Goal: Information Seeking & Learning: Find specific fact

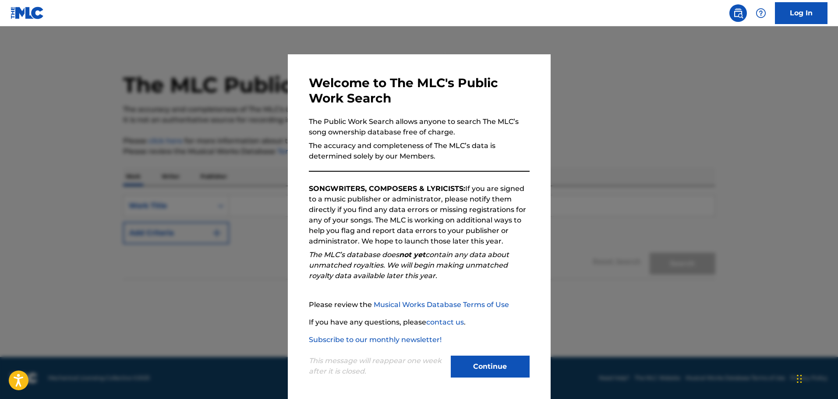
click at [501, 367] on button "Continue" at bounding box center [490, 367] width 79 height 22
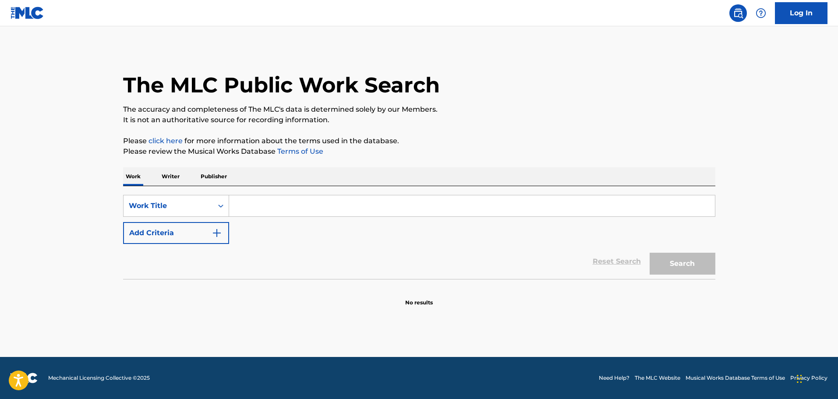
click at [253, 209] on input "Search Form" at bounding box center [472, 205] width 486 height 21
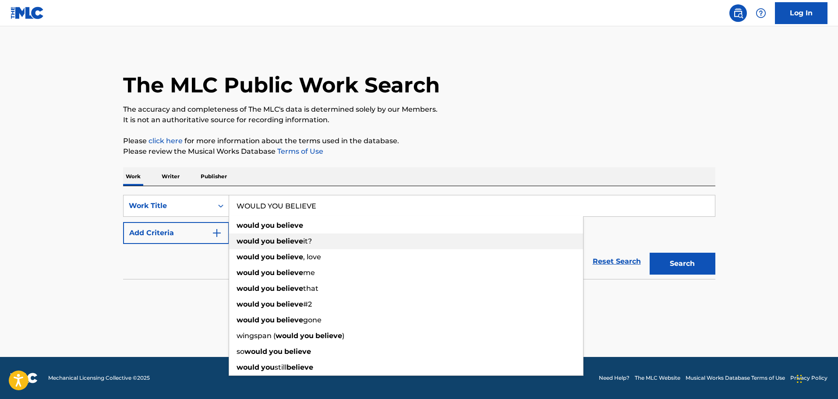
type input "WOULD YOU BELIEVE"
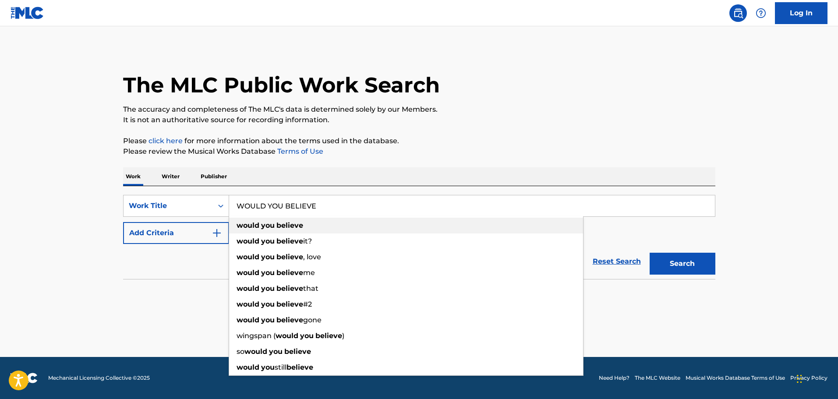
click at [273, 224] on strong "you" at bounding box center [268, 225] width 14 height 8
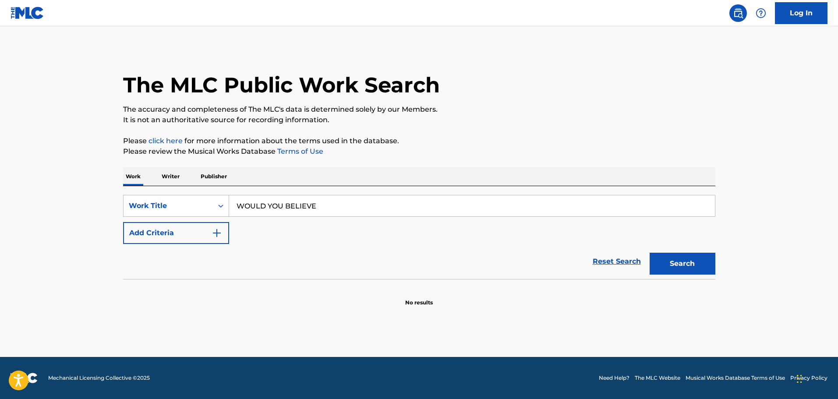
click at [208, 234] on button "Add Criteria" at bounding box center [176, 233] width 106 height 22
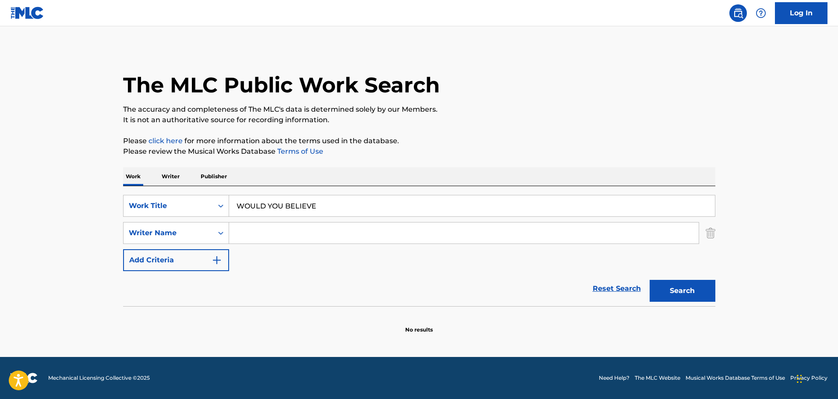
click at [250, 238] on input "Search Form" at bounding box center [464, 233] width 470 height 21
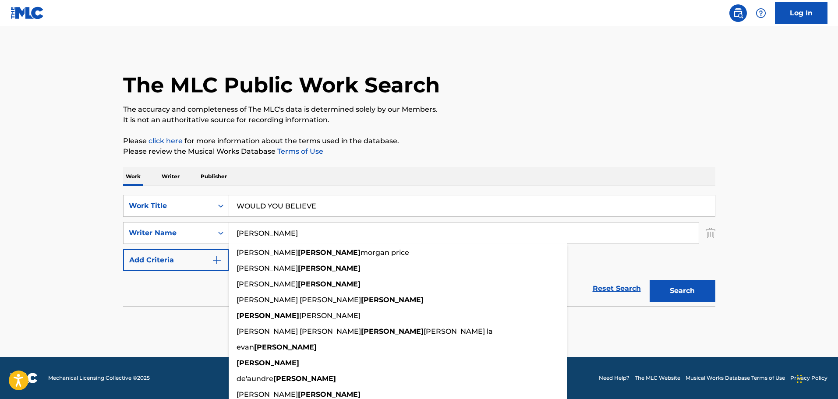
click at [342, 229] on input "[PERSON_NAME]" at bounding box center [464, 233] width 470 height 21
click at [336, 233] on input "[PERSON_NAME]" at bounding box center [464, 233] width 470 height 21
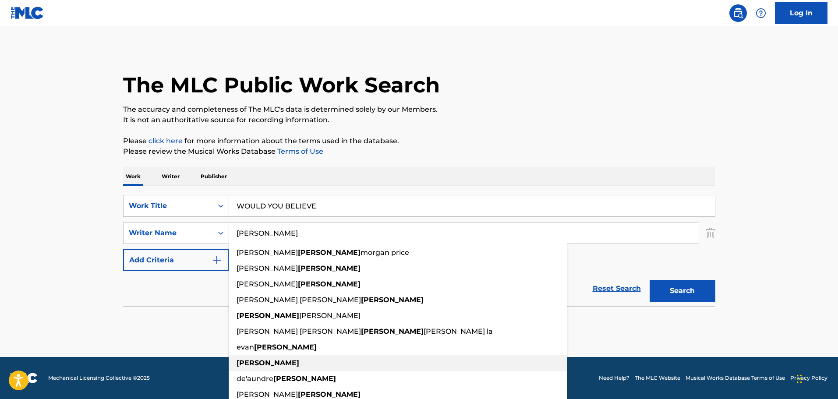
click at [256, 368] on div "[PERSON_NAME]" at bounding box center [398, 363] width 338 height 16
type input "[PERSON_NAME]"
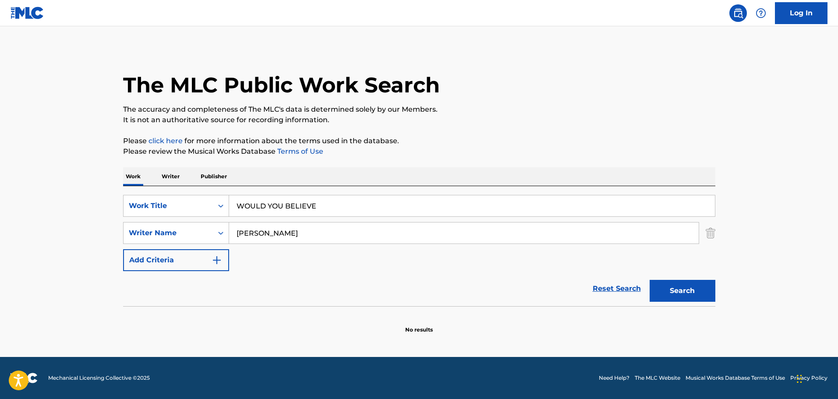
click at [683, 287] on button "Search" at bounding box center [683, 291] width 66 height 22
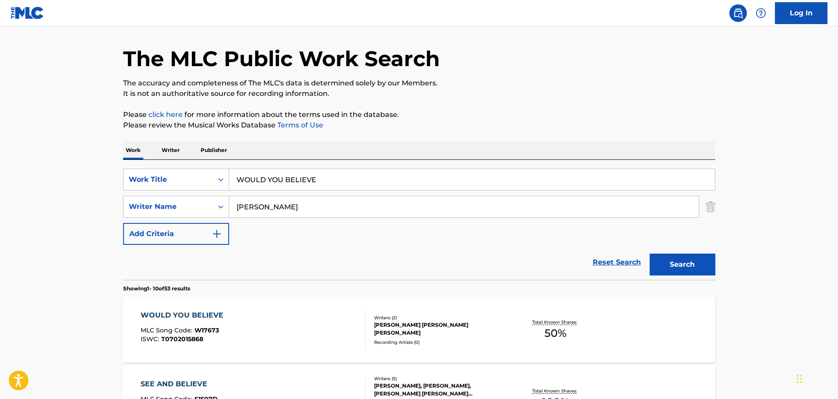
scroll to position [44, 0]
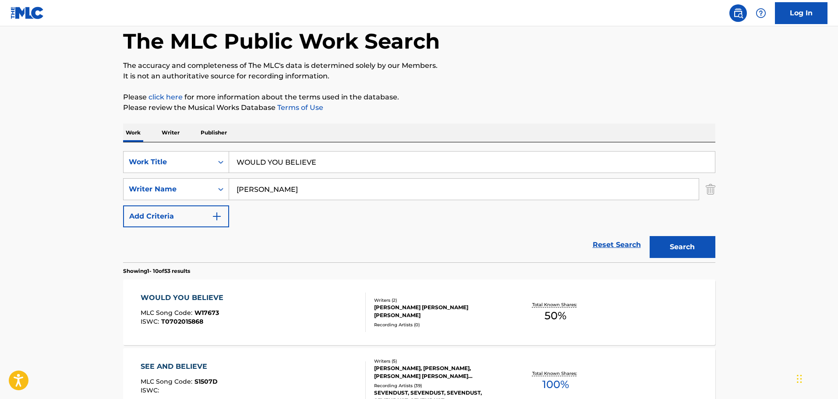
click at [287, 304] on div "WOULD YOU BELIEVE MLC Song Code : W17673 ISWC : T0702015868" at bounding box center [253, 312] width 225 height 39
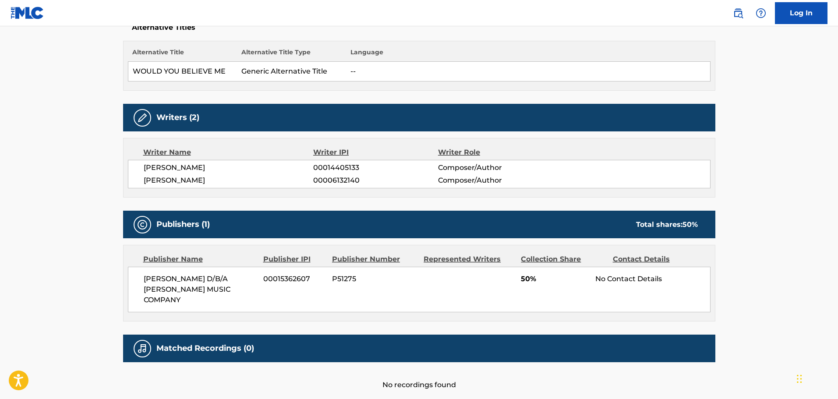
scroll to position [263, 0]
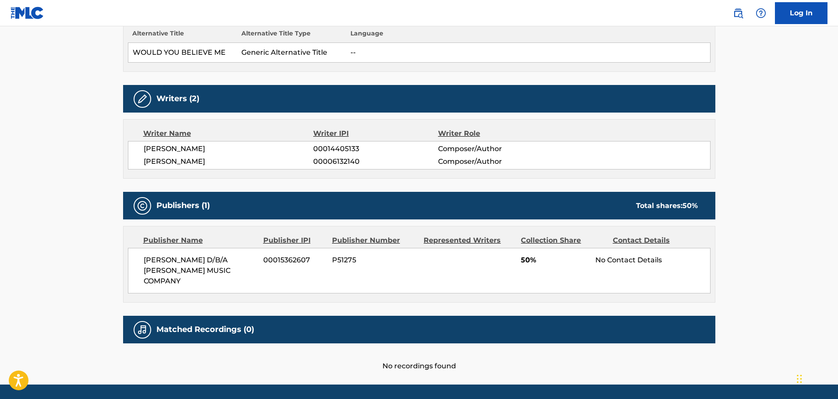
click at [20, 248] on main "< Back to public search results Copy work link WOULD YOU BELIEVE Work Detail Me…" at bounding box center [419, 73] width 838 height 621
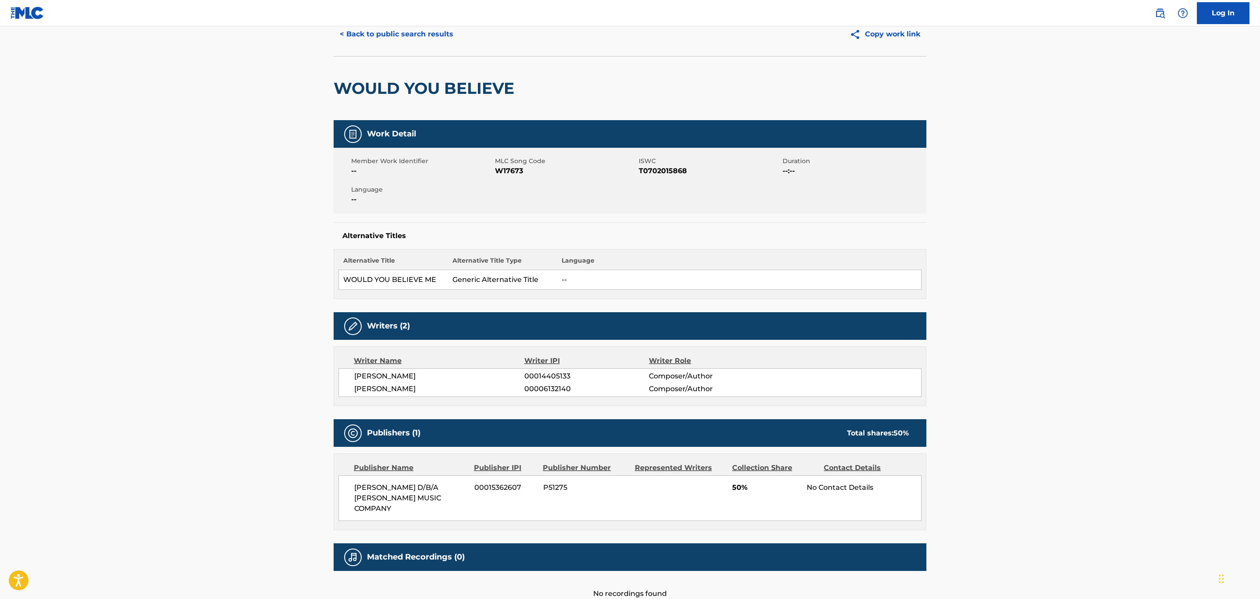
scroll to position [0, 0]
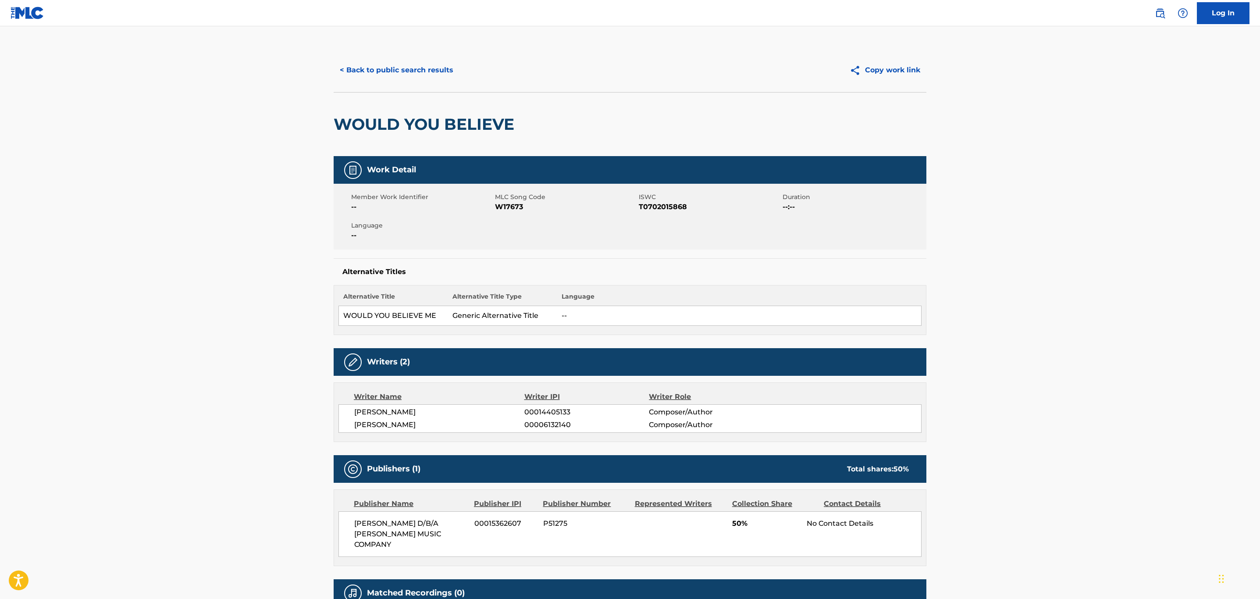
click at [395, 72] on button "< Back to public search results" at bounding box center [397, 70] width 126 height 22
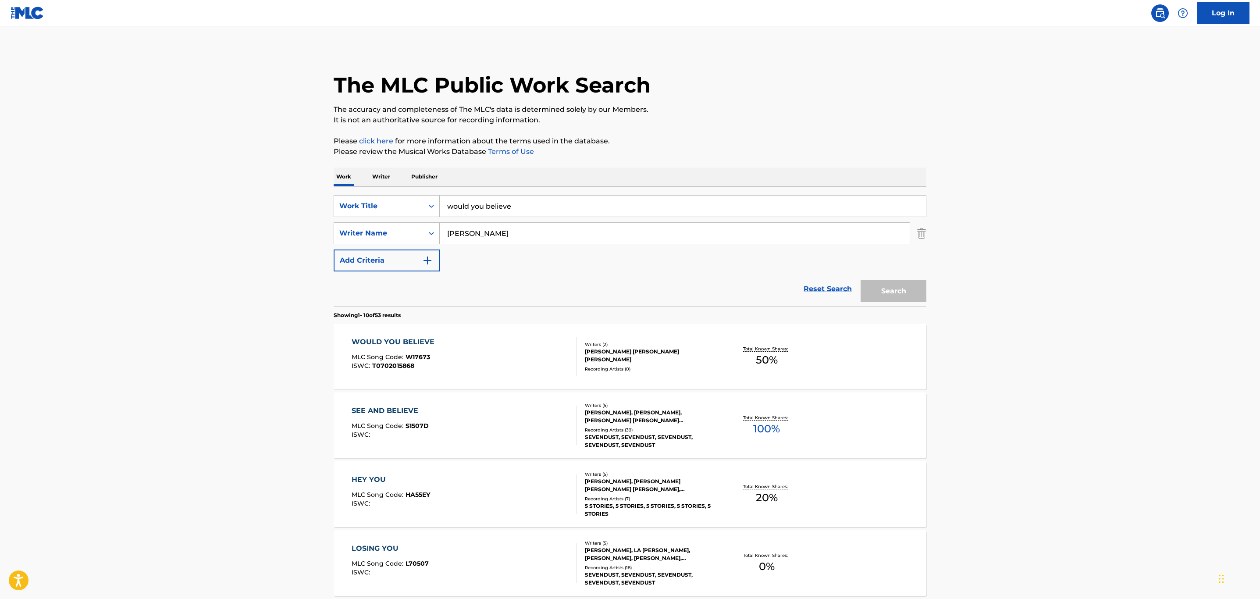
scroll to position [44, 0]
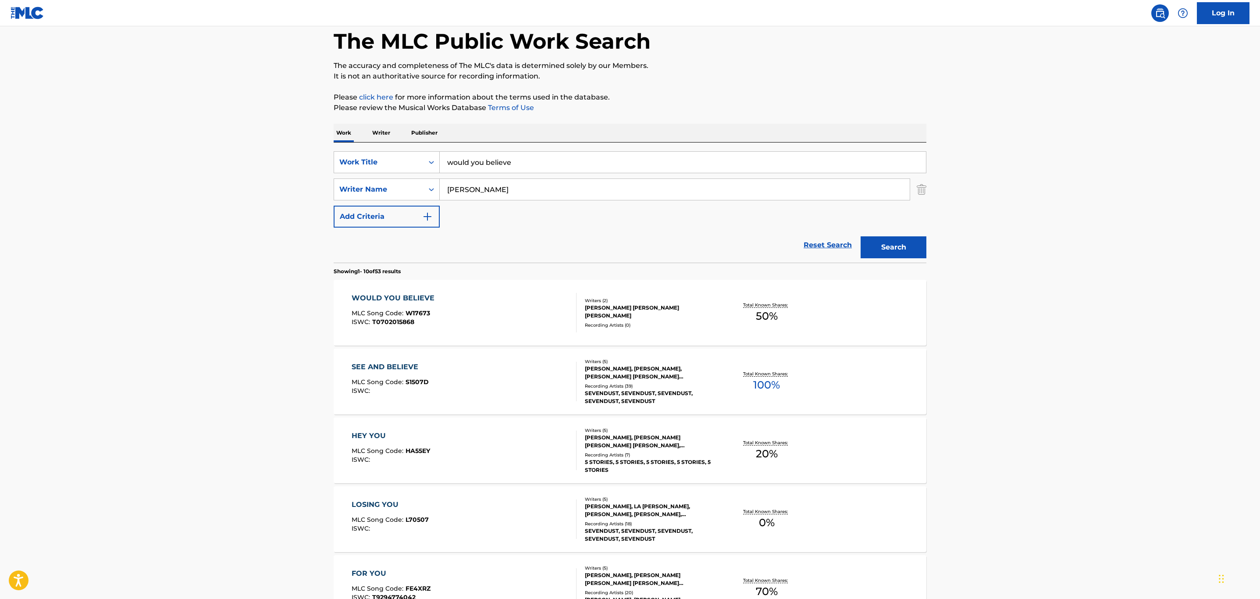
drag, startPoint x: 556, startPoint y: 168, endPoint x: -110, endPoint y: 110, distance: 668.7
click at [0, 110] on html "Accessibility Screen-Reader Guide, Feedback, and Issue Reporting | New window C…" at bounding box center [630, 255] width 1260 height 599
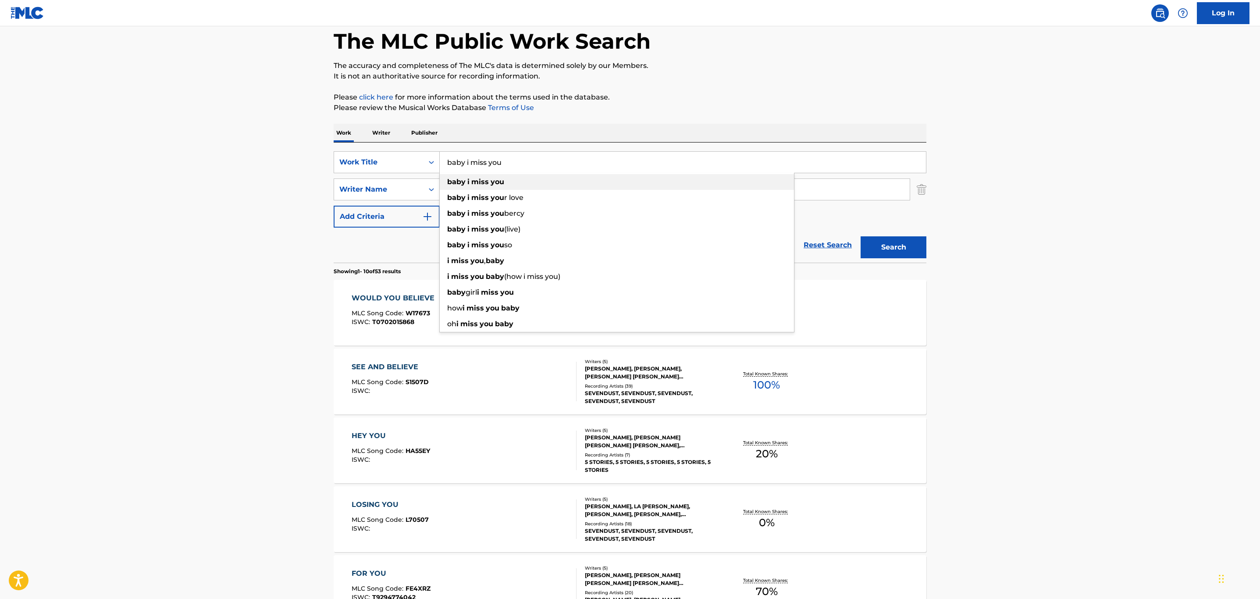
type input "baby i miss you"
click at [501, 185] on div "baby i miss you" at bounding box center [617, 182] width 354 height 16
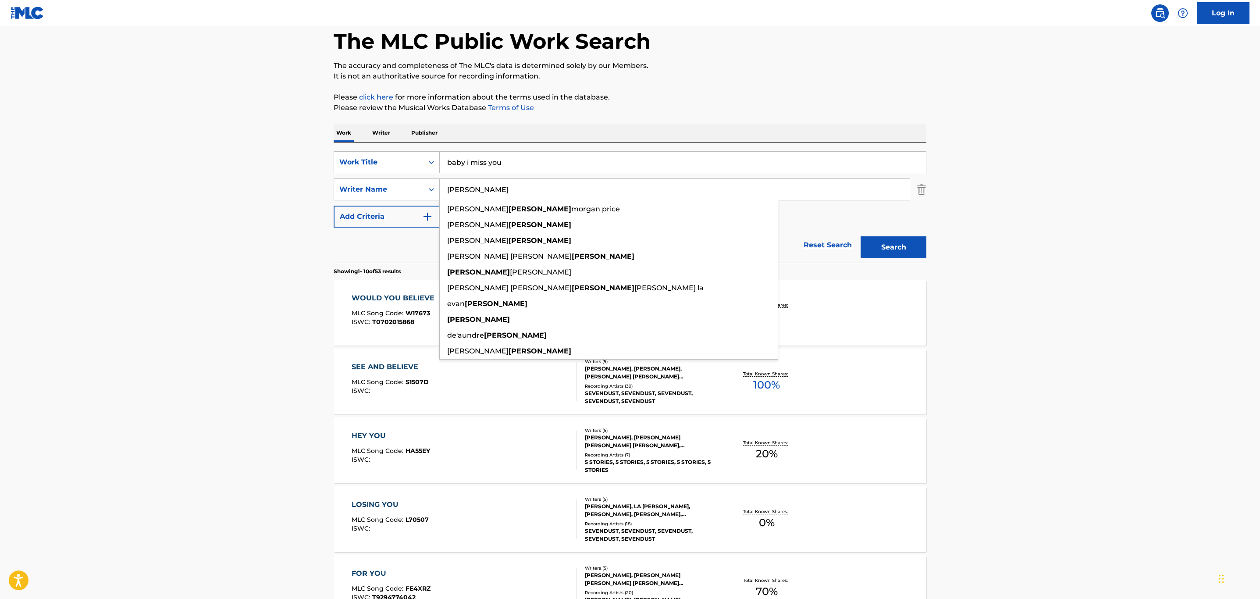
drag, startPoint x: 504, startPoint y: 196, endPoint x: 293, endPoint y: 177, distance: 211.2
click at [293, 177] on main "The MLC Public Work Search The accuracy and completeness of The MLC's data is d…" at bounding box center [630, 498] width 1260 height 1032
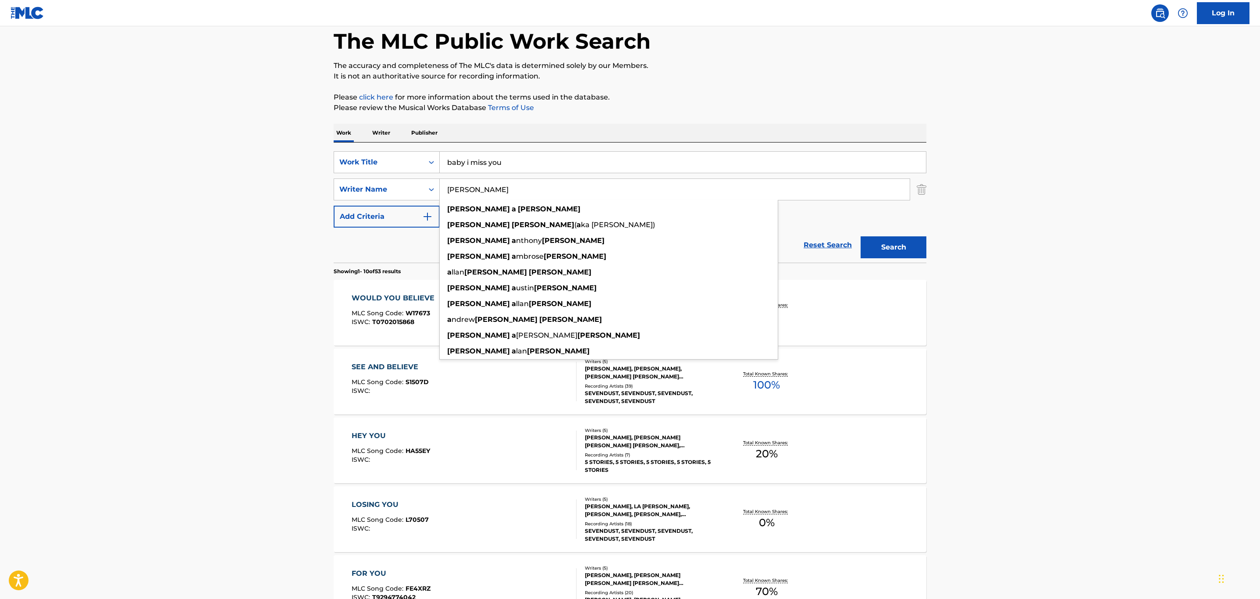
type input "[PERSON_NAME]"
click at [838, 236] on button "Search" at bounding box center [893, 247] width 66 height 22
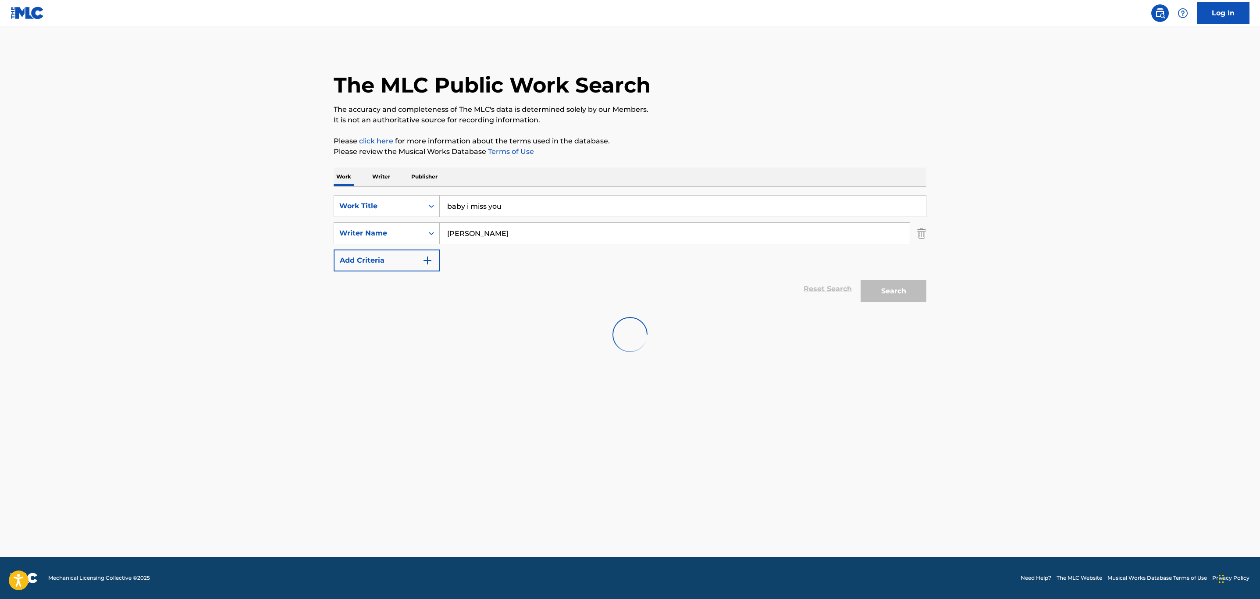
scroll to position [0, 0]
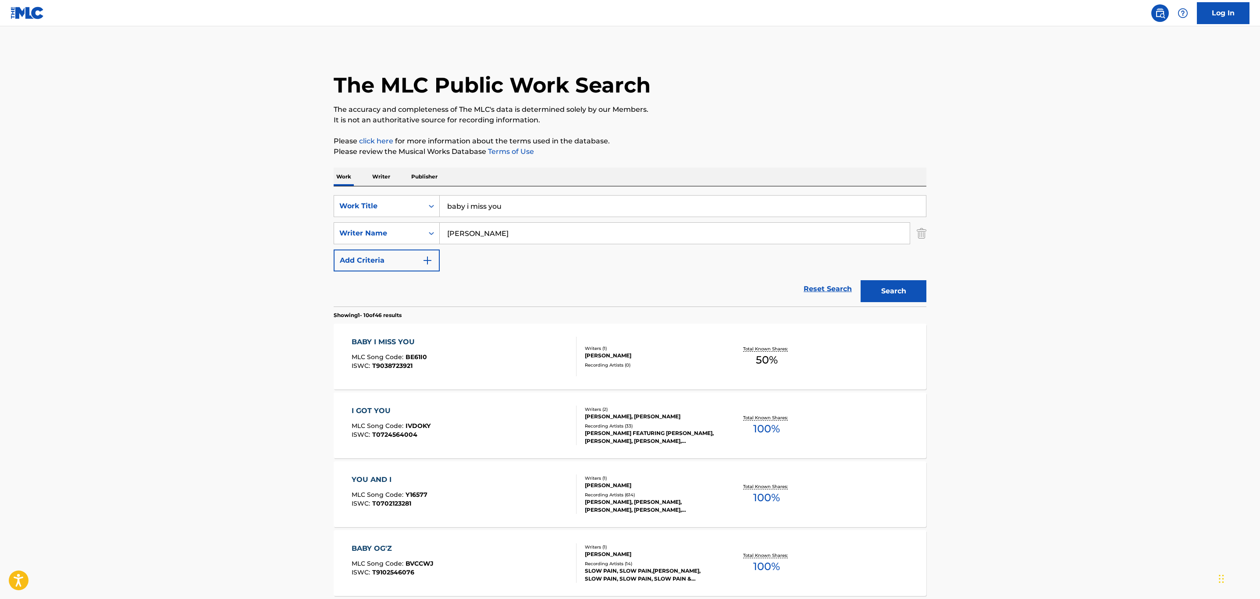
click at [532, 351] on div "BABY I MISS YOU MLC Song Code : BE61I0 ISWC : T9038723921" at bounding box center [463, 356] width 225 height 39
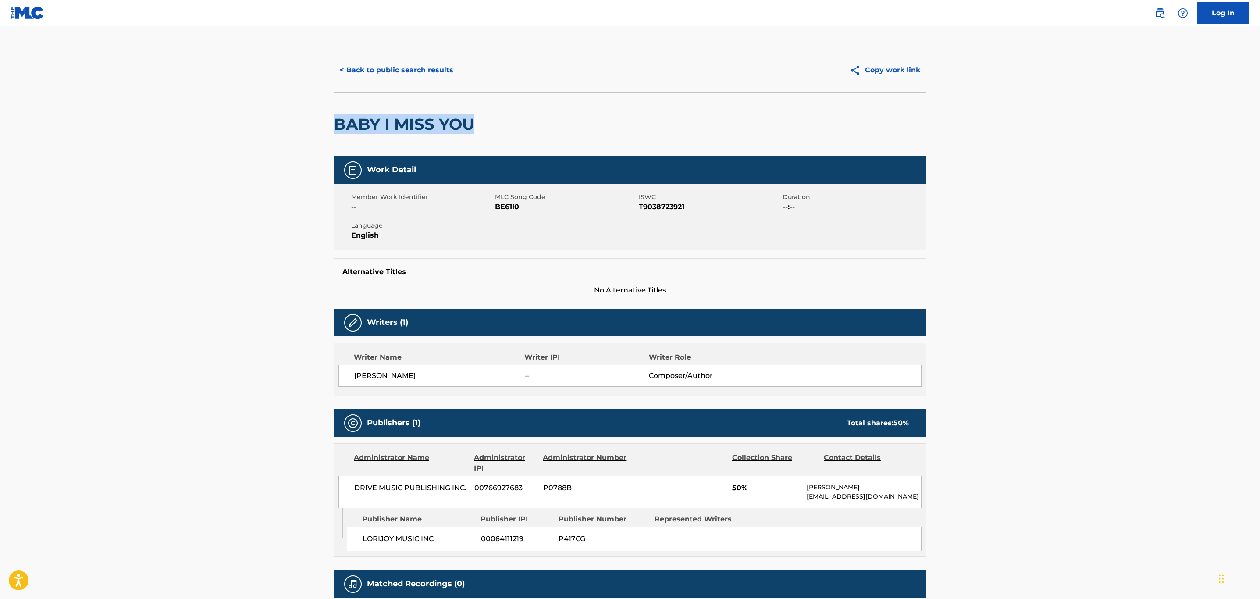
drag, startPoint x: 473, startPoint y: 120, endPoint x: 316, endPoint y: 98, distance: 159.3
click at [316, 98] on main "< Back to public search results Copy work link BABY I MISS YOU Work Detail Memb…" at bounding box center [630, 332] width 1260 height 612
copy h2 "BABY I MISS YOU"
drag, startPoint x: 426, startPoint y: 375, endPoint x: 344, endPoint y: 373, distance: 82.4
click at [344, 373] on div "[PERSON_NAME] -- Composer/Author" at bounding box center [629, 376] width 583 height 22
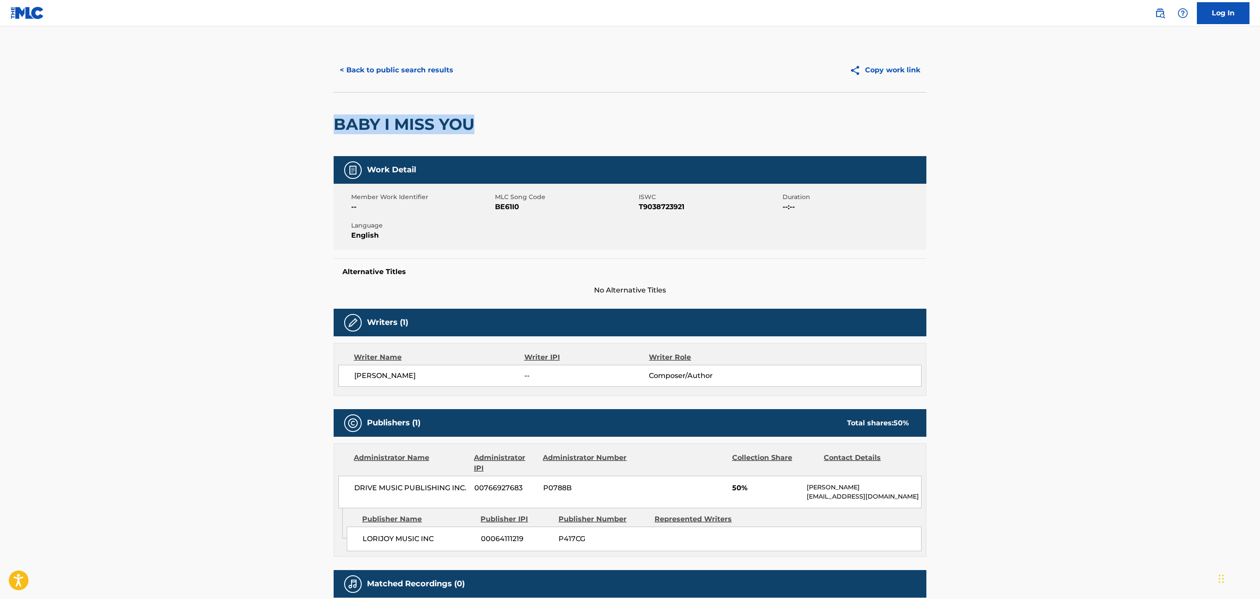
copy span "[PERSON_NAME]"
click at [388, 68] on button "< Back to public search results" at bounding box center [397, 70] width 126 height 22
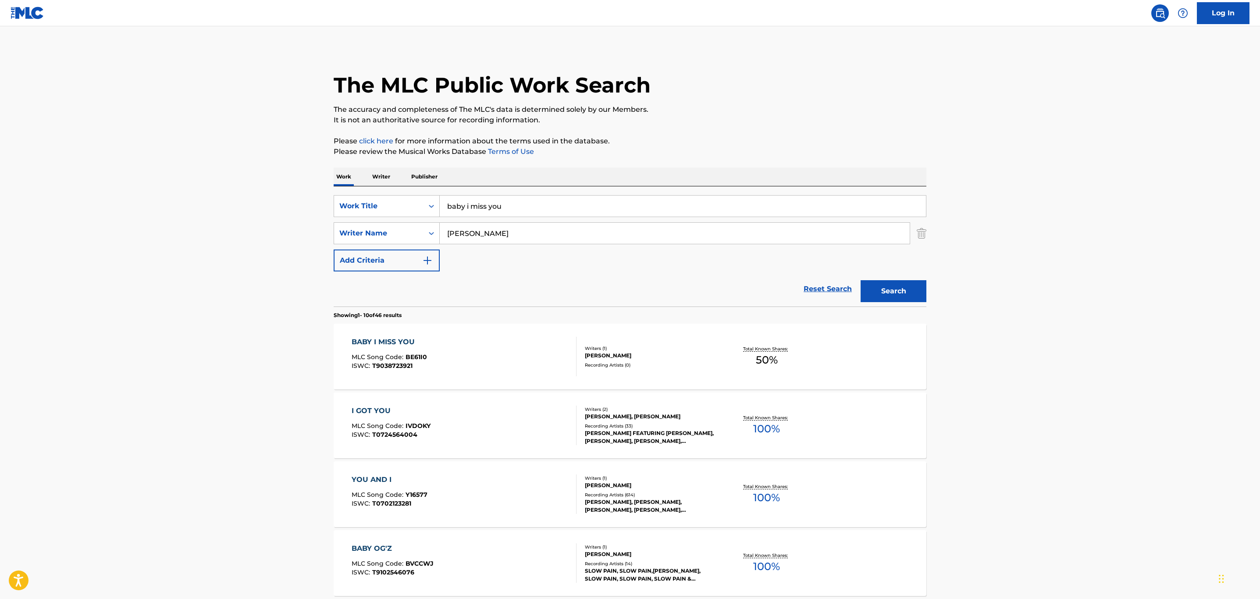
drag, startPoint x: 534, startPoint y: 208, endPoint x: 211, endPoint y: 153, distance: 327.8
click at [212, 153] on main "The MLC Public Work Search The accuracy and completeness of The MLC's data is d…" at bounding box center [630, 542] width 1260 height 1032
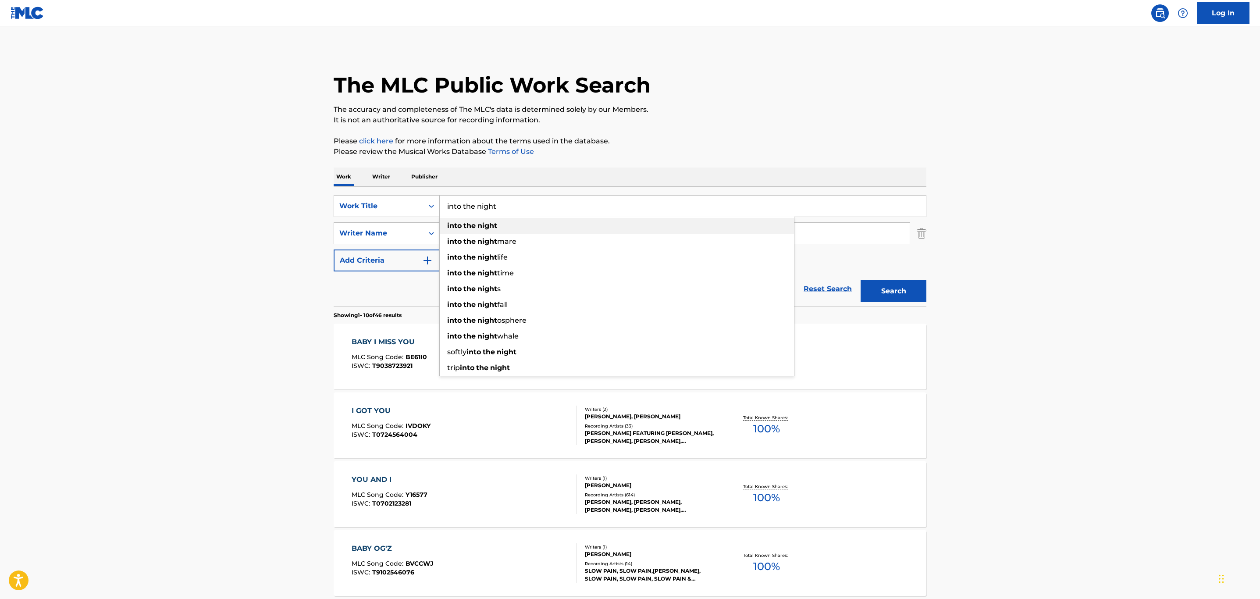
type input "into the night"
click at [510, 227] on div "into the night" at bounding box center [617, 226] width 354 height 16
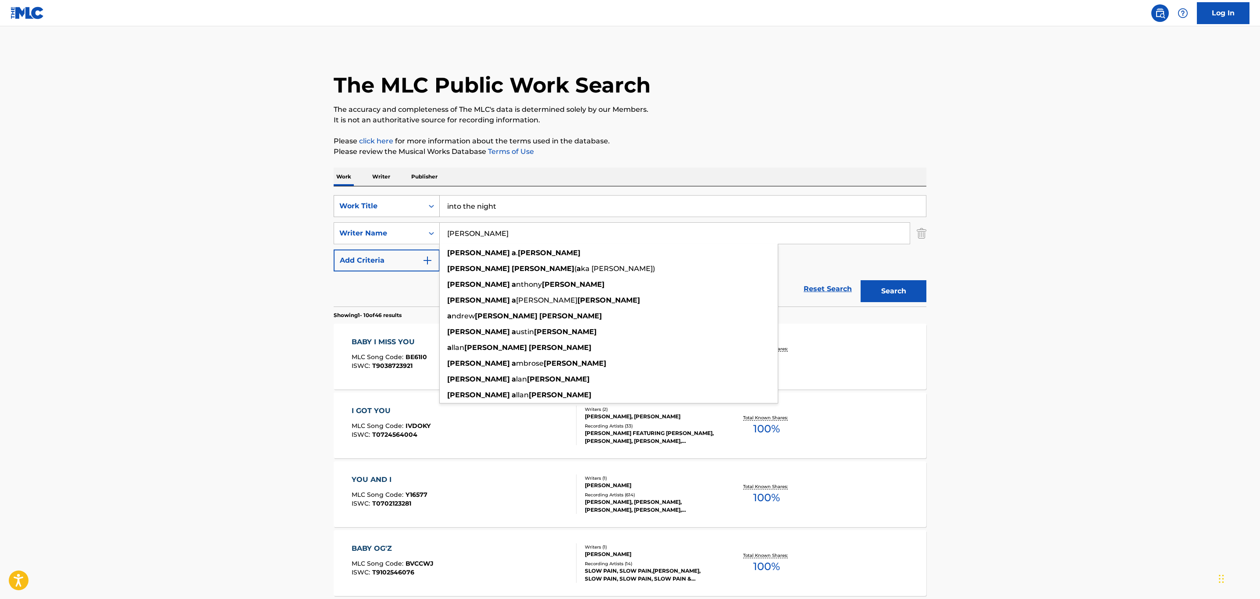
drag, startPoint x: 525, startPoint y: 229, endPoint x: 376, endPoint y: 214, distance: 149.3
click at [376, 214] on div "SearchWithCriteriac4da7ab9-fd8d-493e-bfcf-3255c58bb539 Work Title into the nigh…" at bounding box center [630, 233] width 593 height 76
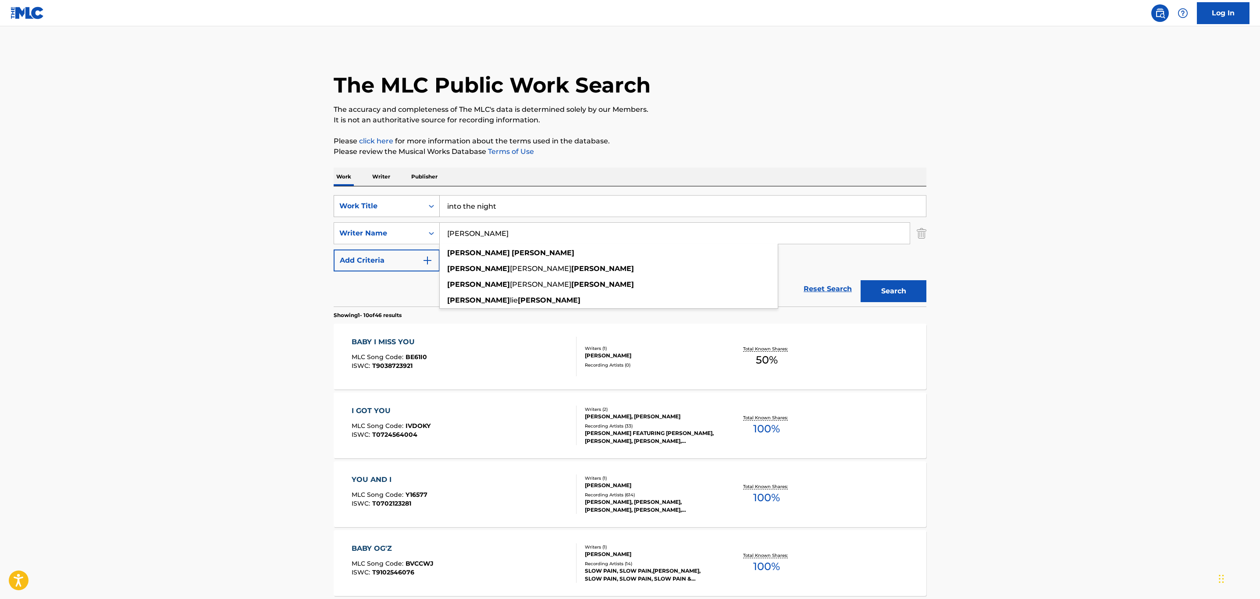
type input "[PERSON_NAME]"
click at [838, 280] on button "Search" at bounding box center [893, 291] width 66 height 22
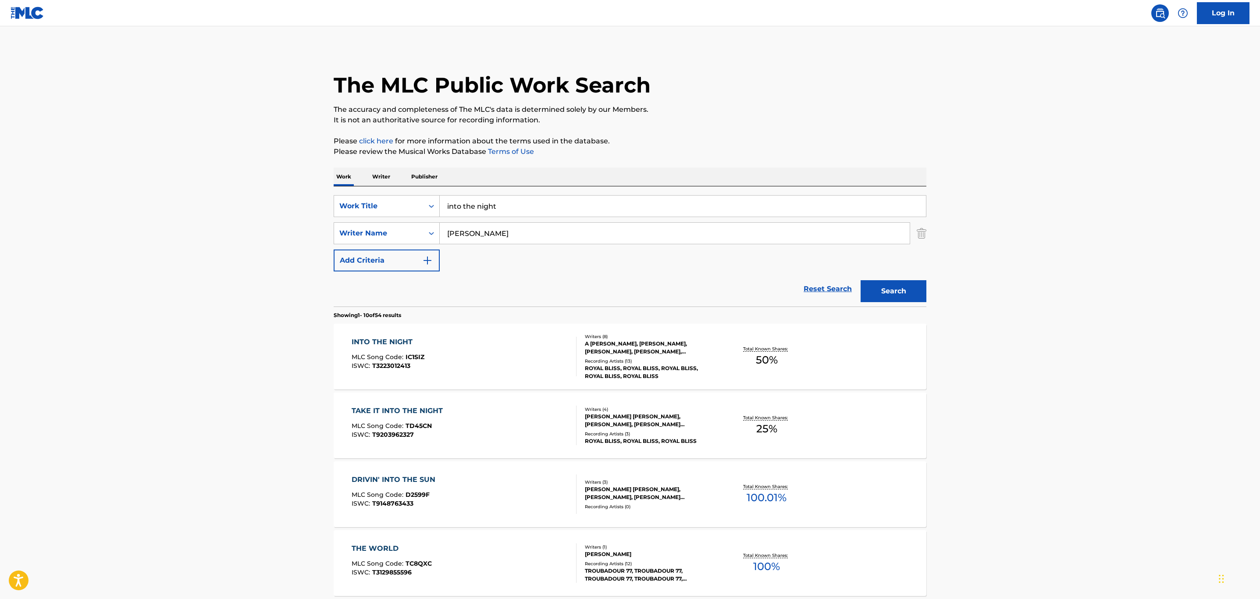
click at [497, 349] on div "INTO THE NIGHT MLC Song Code : IC1SIZ ISWC : T3223012413" at bounding box center [463, 356] width 225 height 39
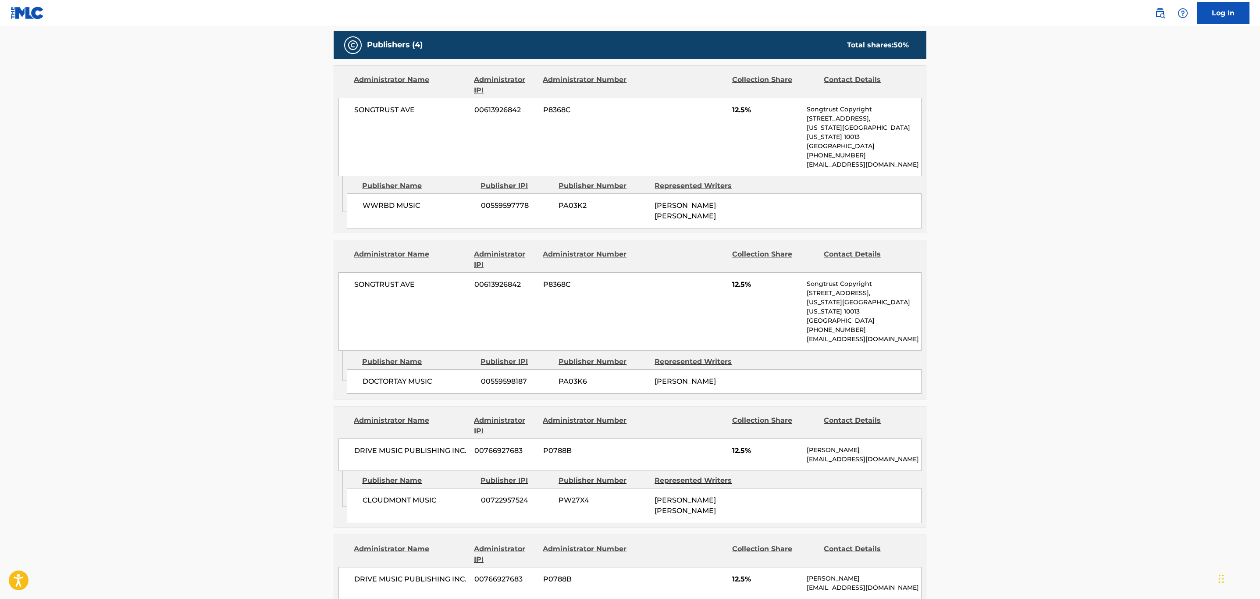
scroll to position [460, 0]
drag, startPoint x: 818, startPoint y: 378, endPoint x: 517, endPoint y: 381, distance: 301.1
click at [523, 377] on div "DOCTORTAY MUSIC 00559598187 PA03K6 [PERSON_NAME]" at bounding box center [634, 381] width 575 height 25
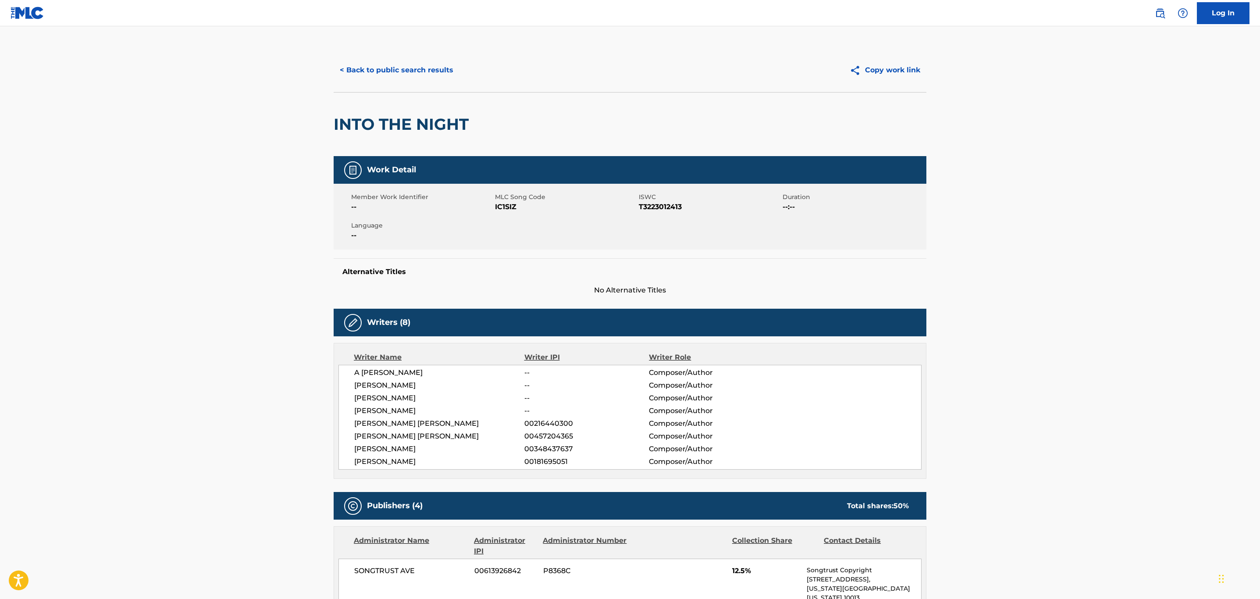
click at [403, 268] on h5 "Alternative Titles" at bounding box center [629, 271] width 575 height 9
click at [394, 75] on button "< Back to public search results" at bounding box center [397, 70] width 126 height 22
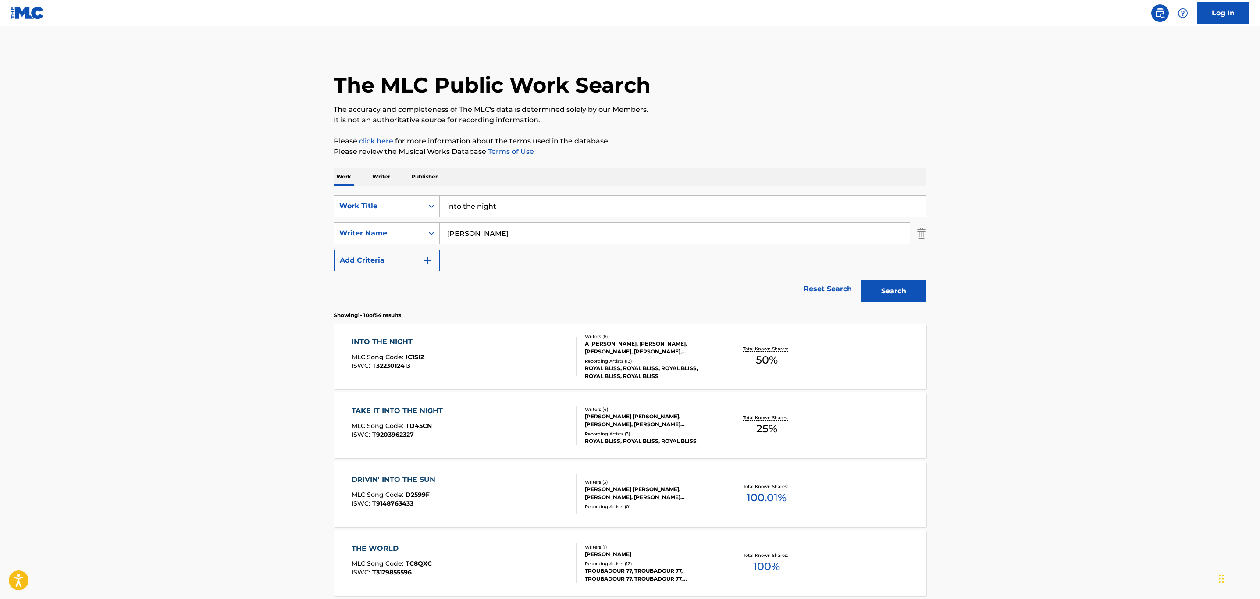
drag, startPoint x: 529, startPoint y: 205, endPoint x: -288, endPoint y: 128, distance: 820.2
click at [0, 128] on html "Accessibility Screen-Reader Guide, Feedback, and Issue Reporting | New window C…" at bounding box center [630, 299] width 1260 height 599
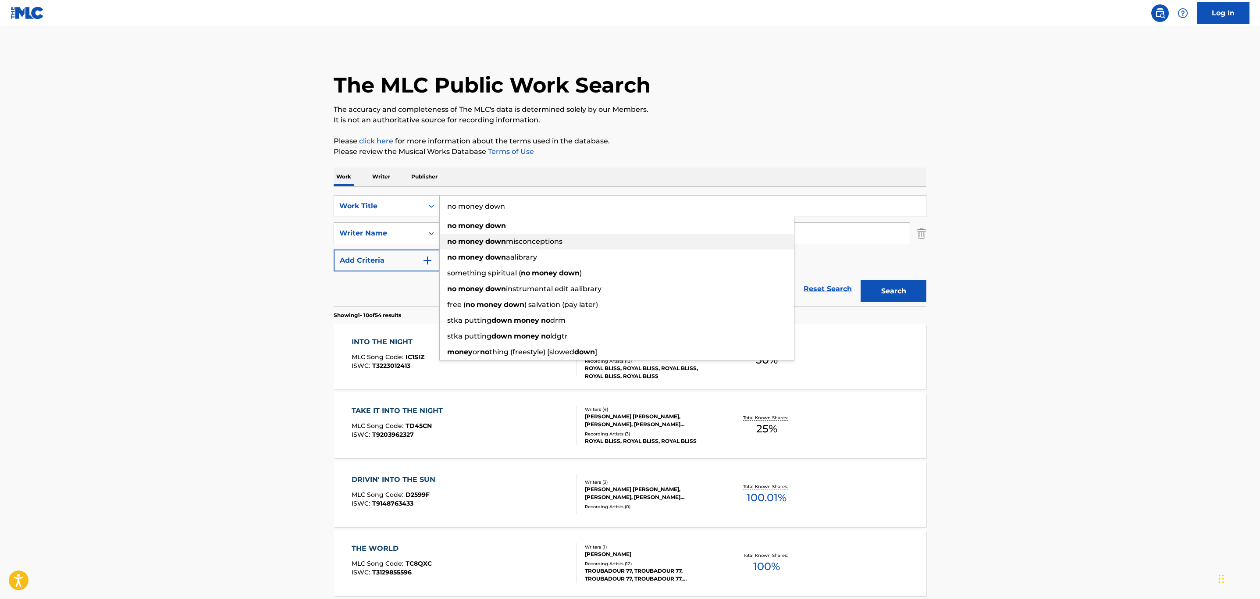
type input "no money down"
click at [484, 224] on span "Search Form" at bounding box center [484, 225] width 2 height 8
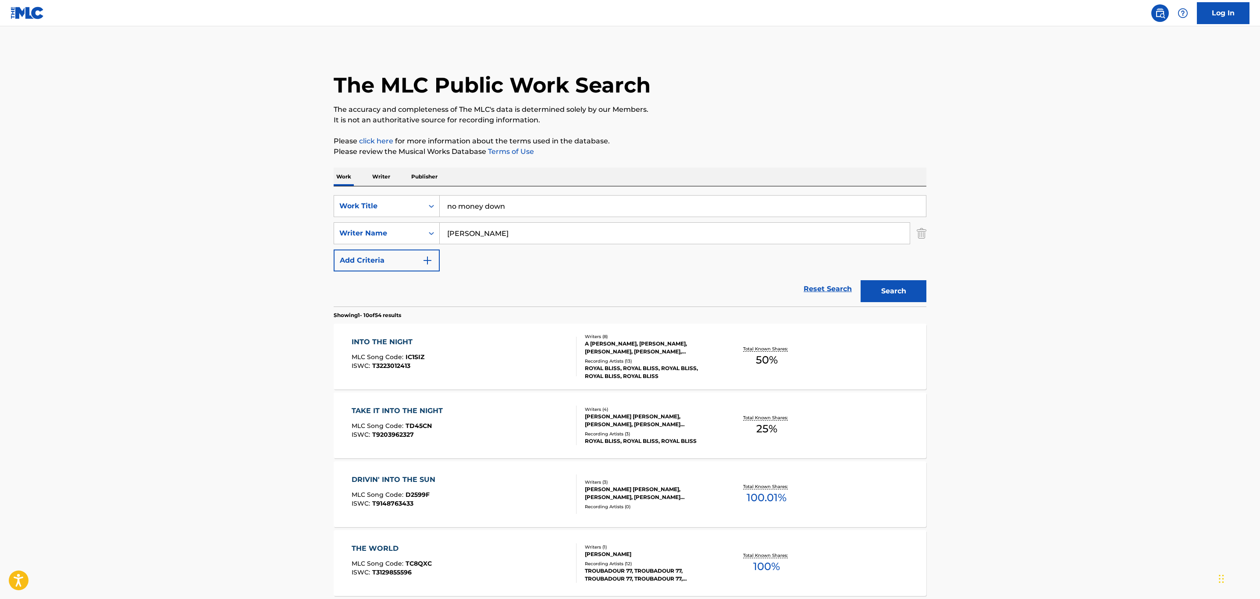
drag, startPoint x: 507, startPoint y: 231, endPoint x: 290, endPoint y: 231, distance: 216.9
click at [290, 231] on main "The MLC Public Work Search The accuracy and completeness of The MLC's data is d…" at bounding box center [630, 542] width 1260 height 1032
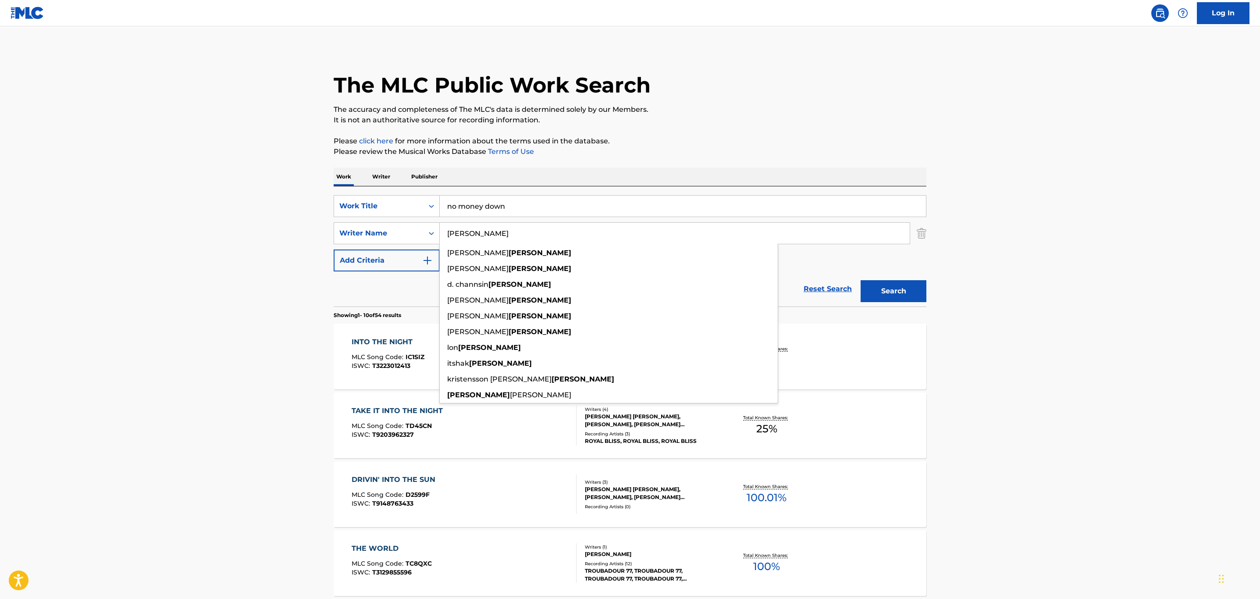
type input "[PERSON_NAME]"
click at [838, 280] on button "Search" at bounding box center [893, 291] width 66 height 22
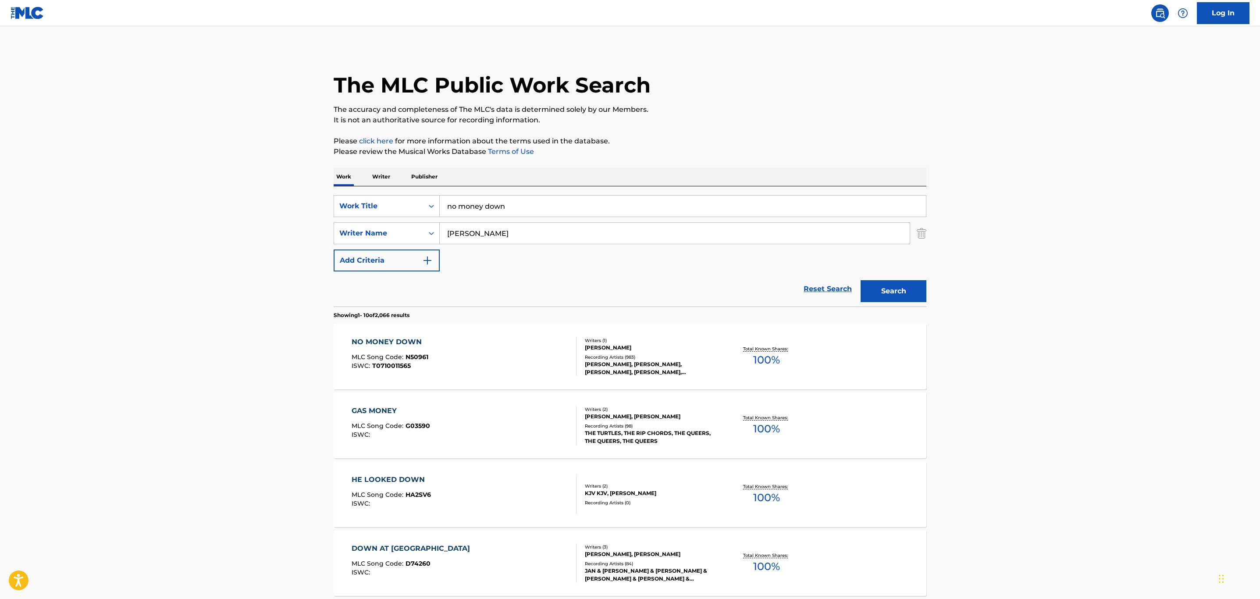
click at [494, 354] on div "NO MONEY DOWN MLC Song Code : N50961 ISWC : T0710011565" at bounding box center [463, 356] width 225 height 39
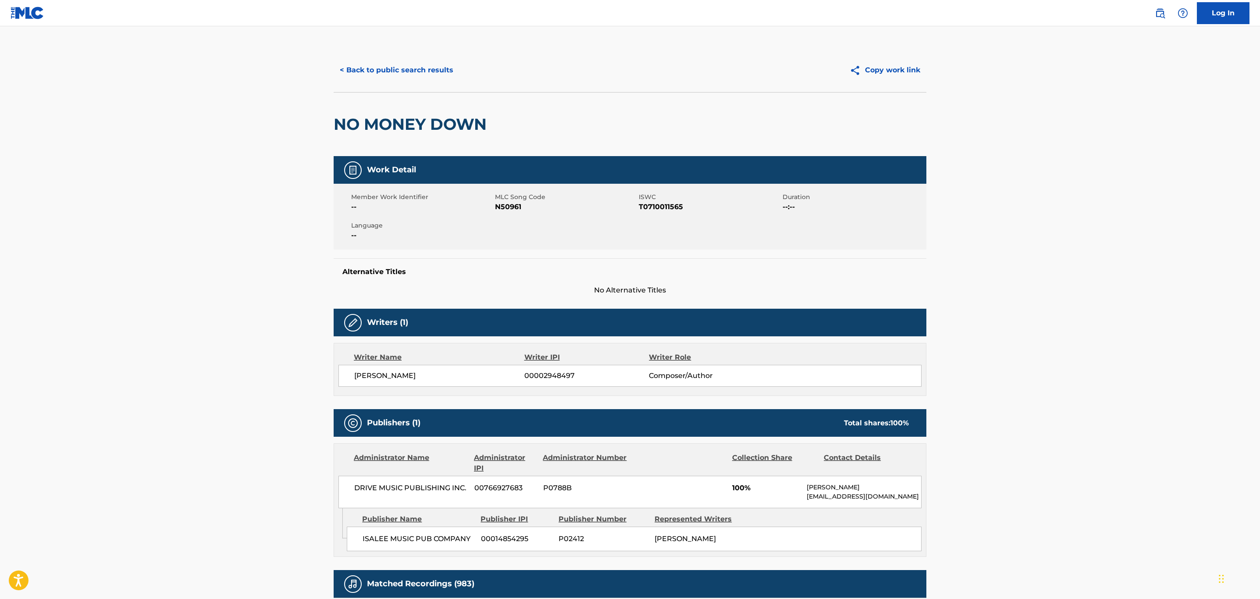
click at [411, 67] on button "< Back to public search results" at bounding box center [397, 70] width 126 height 22
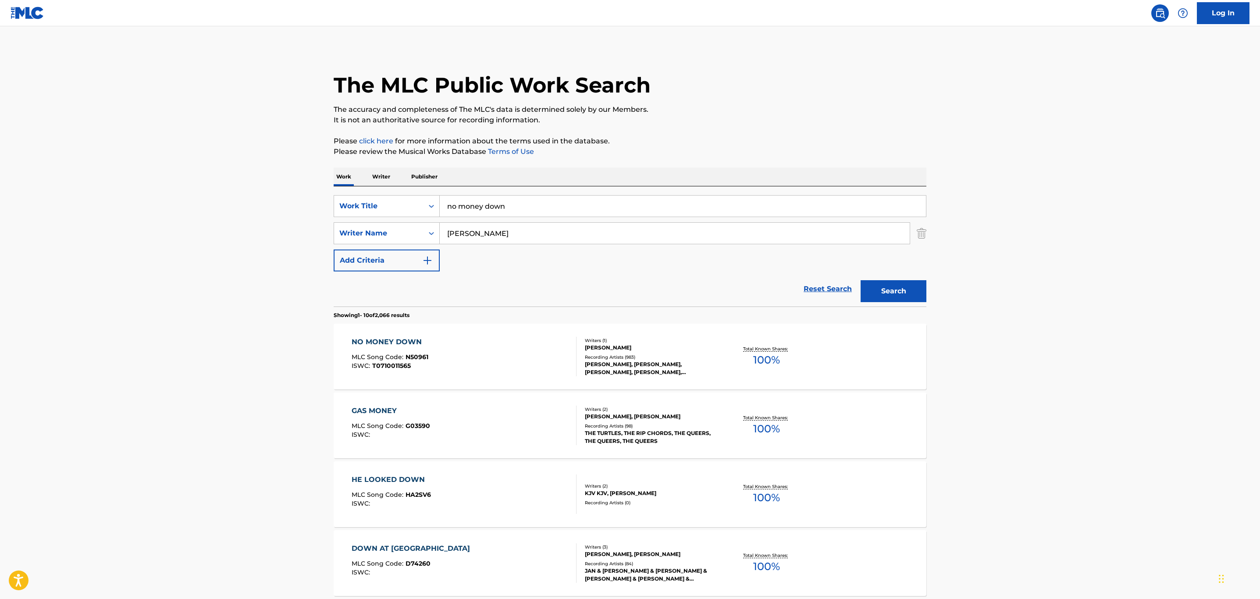
drag, startPoint x: 537, startPoint y: 216, endPoint x: 267, endPoint y: 174, distance: 273.2
click at [268, 177] on main "The MLC Public Work Search The accuracy and completeness of The MLC's data is d…" at bounding box center [630, 542] width 1260 height 1032
type input "smoke hour"
click at [496, 228] on div "smoke hour" at bounding box center [617, 226] width 354 height 16
click at [838, 288] on button "Search" at bounding box center [893, 291] width 66 height 22
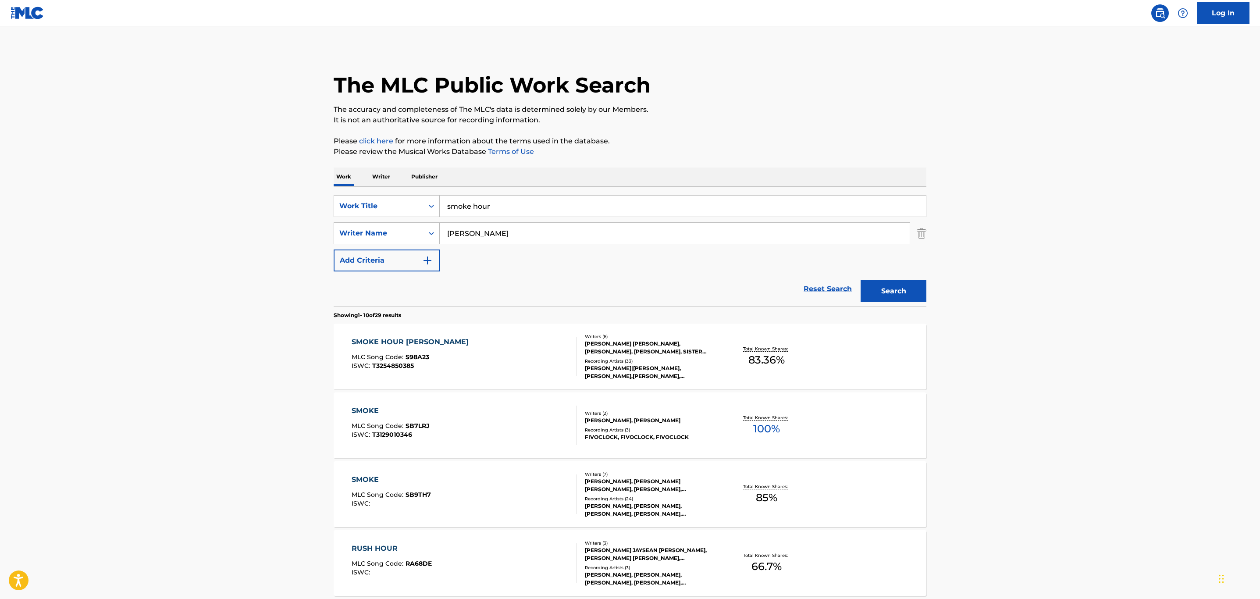
click at [483, 358] on div "SMOKE HOUR [PERSON_NAME] MLC Song Code : S98A23 ISWC : T3254850385" at bounding box center [463, 356] width 225 height 39
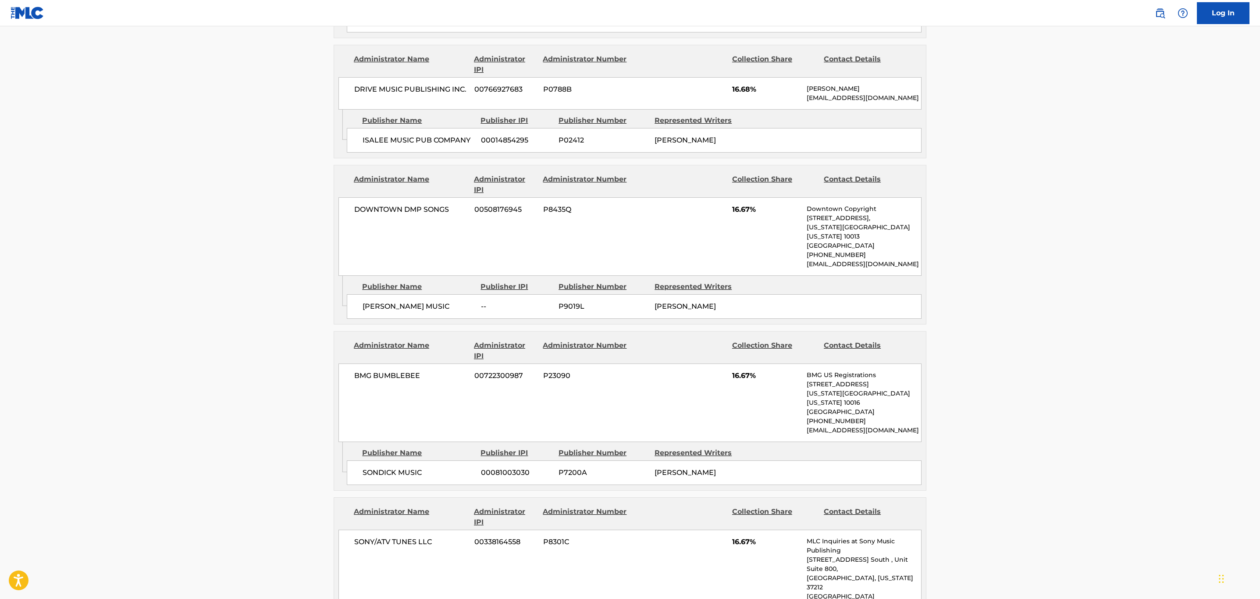
scroll to position [657, 0]
